Goal: Task Accomplishment & Management: Manage account settings

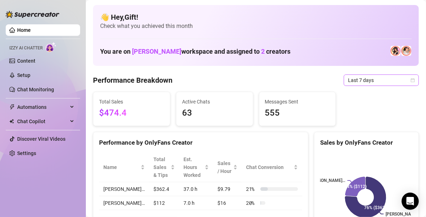
click at [411, 80] on icon "calendar" at bounding box center [413, 80] width 4 height 4
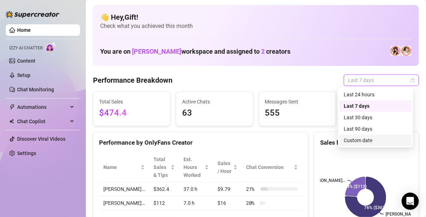
click at [365, 141] on div "Custom date" at bounding box center [376, 140] width 64 height 8
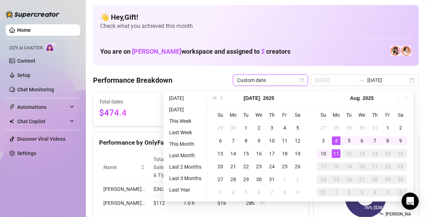
type input "[DATE]"
click at [336, 138] on div "4" at bounding box center [336, 140] width 9 height 9
click at [337, 149] on div "11" at bounding box center [336, 153] width 9 height 9
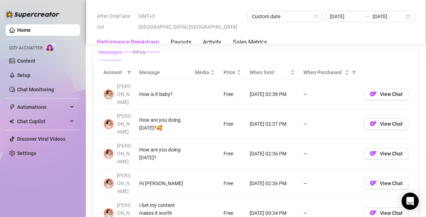
scroll to position [679, 0]
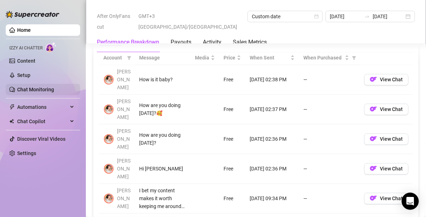
click at [53, 92] on link "Chat Monitoring" at bounding box center [35, 90] width 37 height 6
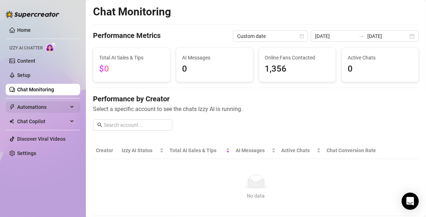
click at [53, 110] on span "Automations" at bounding box center [42, 106] width 51 height 11
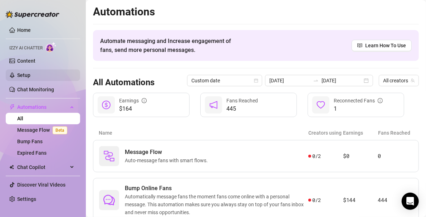
click at [30, 72] on link "Setup" at bounding box center [23, 75] width 13 height 6
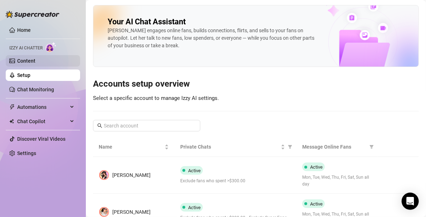
click at [35, 58] on link "Content" at bounding box center [26, 61] width 18 height 6
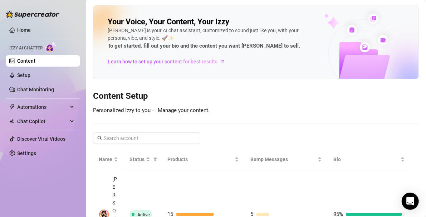
click at [231, 109] on div "Your Voice, Your Content, Your [PERSON_NAME] is your AI chat assistant, customi…" at bounding box center [256, 177] width 326 height 345
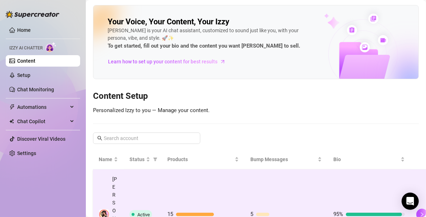
scroll to position [49, 0]
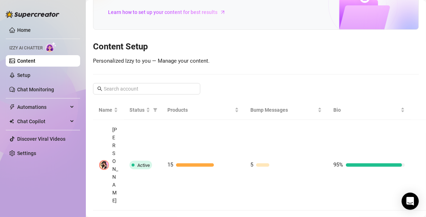
click at [40, 47] on span "Izzy AI Chatter" at bounding box center [25, 48] width 33 height 7
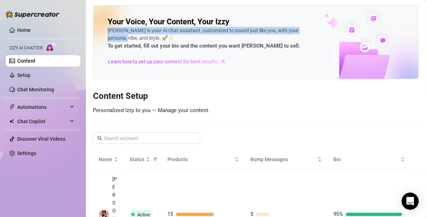
drag, startPoint x: 345, startPoint y: 0, endPoint x: 239, endPoint y: 8, distance: 106.5
click at [239, 8] on main "Your Voice, Your Content, Your [PERSON_NAME] is your AI chat assistant, customi…" at bounding box center [256, 186] width 340 height 372
